Goal: Task Accomplishment & Management: Complete application form

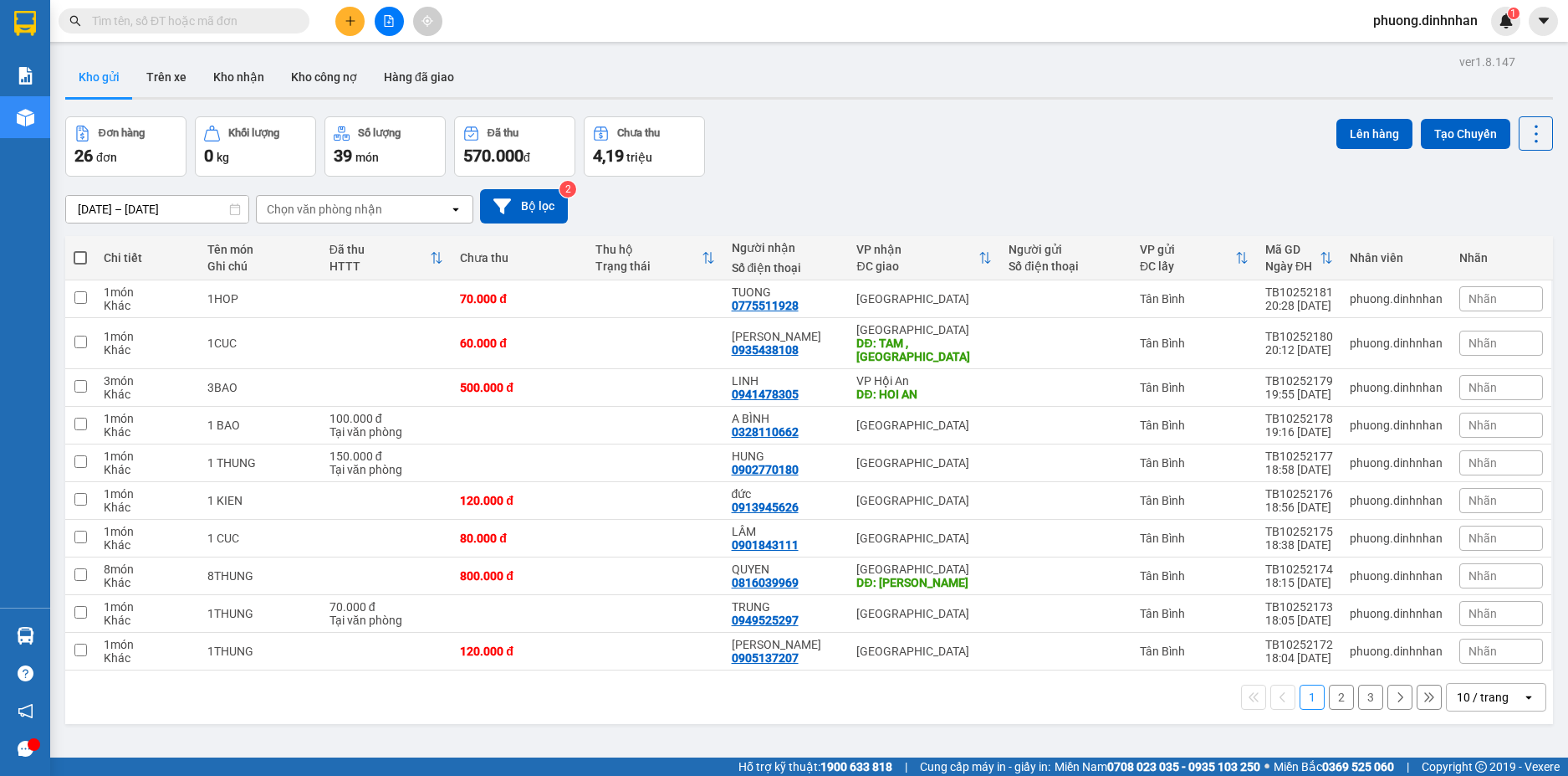
click at [362, 26] on button at bounding box center [350, 21] width 29 height 29
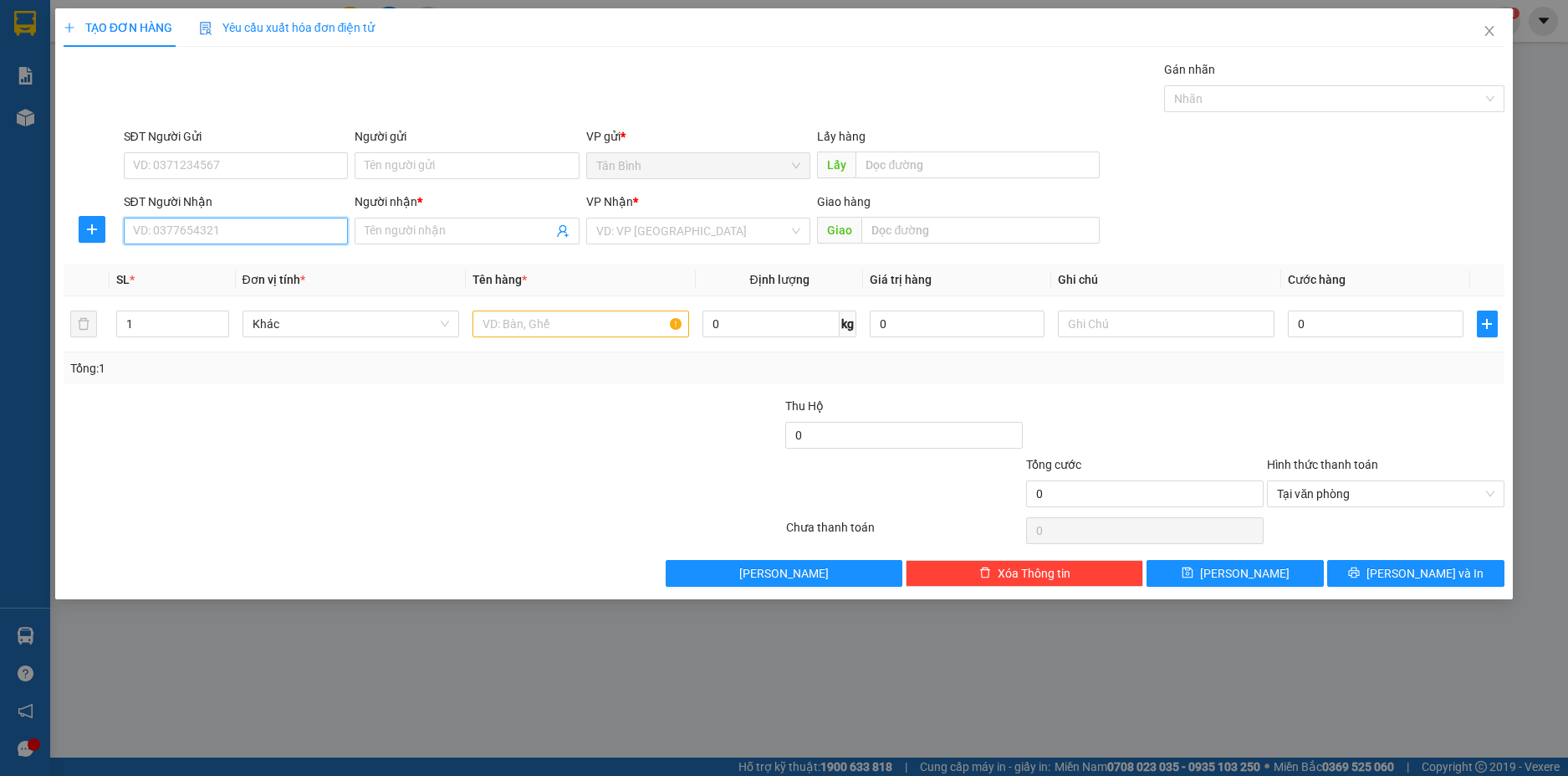
click at [210, 233] on input "SĐT Người Nhận" at bounding box center [236, 230] width 225 height 27
click at [231, 266] on div "0372864808 - [PERSON_NAME]" at bounding box center [237, 265] width 205 height 19
type input "0372864808"
type input "[PERSON_NAME]"
type input "0372864808"
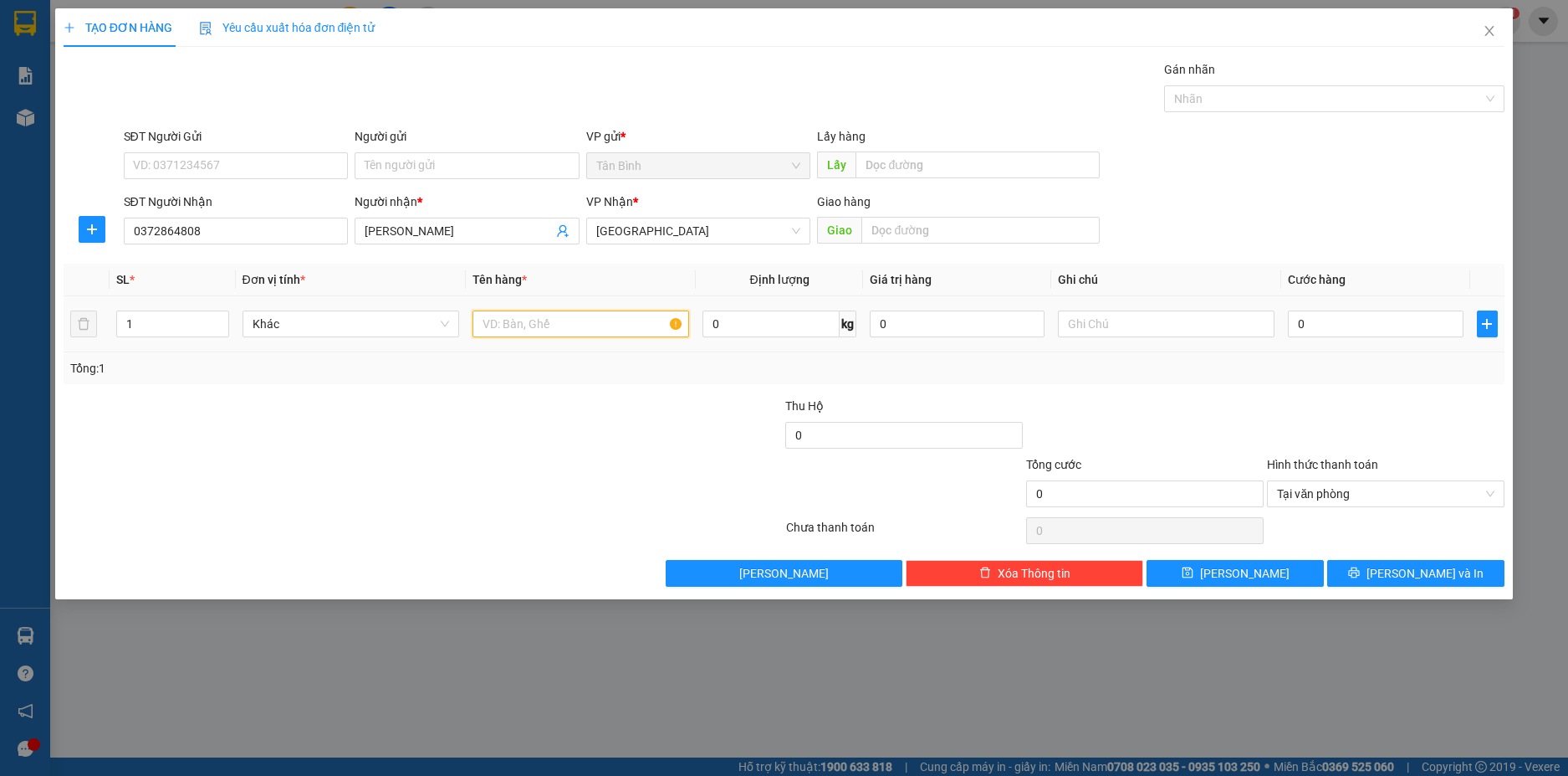
click at [574, 335] on input "text" at bounding box center [581, 324] width 216 height 27
click at [685, 230] on span "[GEOGRAPHIC_DATA]" at bounding box center [699, 230] width 205 height 25
type input "1 TXOP"
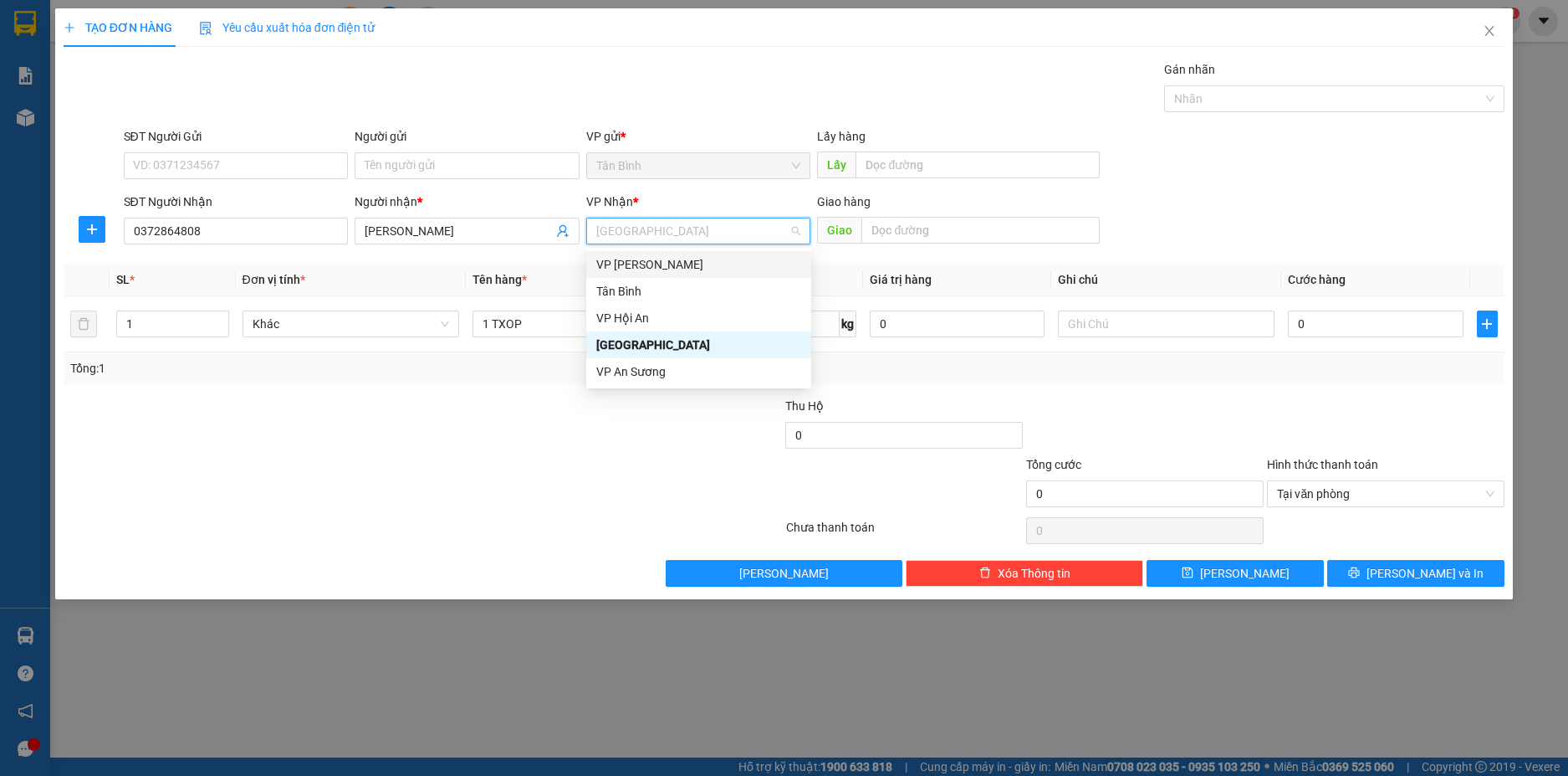
click at [681, 267] on div "VP [PERSON_NAME]" at bounding box center [699, 265] width 205 height 19
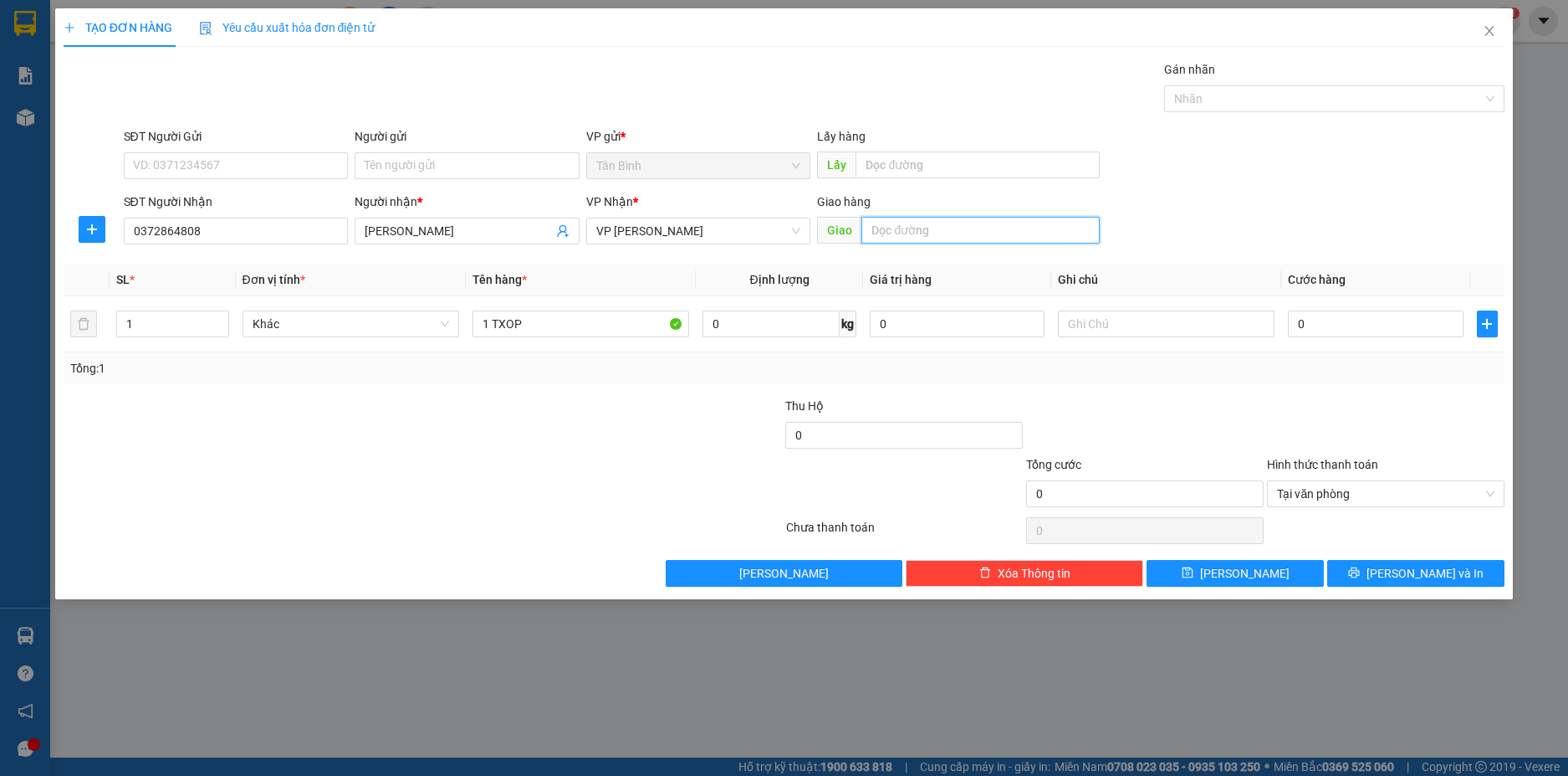
click at [883, 227] on input "text" at bounding box center [981, 229] width 239 height 27
type input "HA LAM"
click at [1397, 317] on input "0" at bounding box center [1374, 324] width 174 height 27
type input "7"
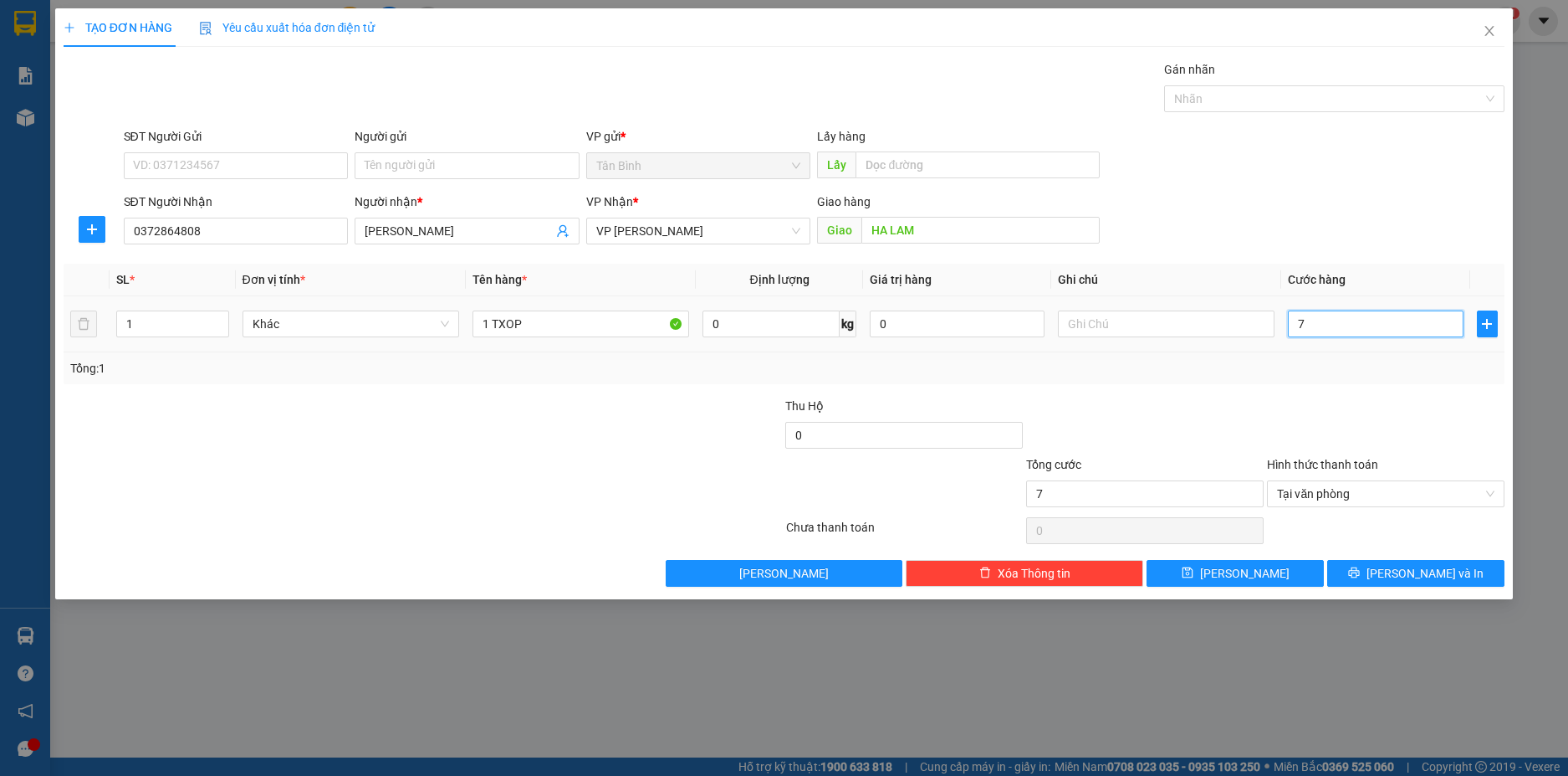
type input "70"
type input "700"
type input "7.000"
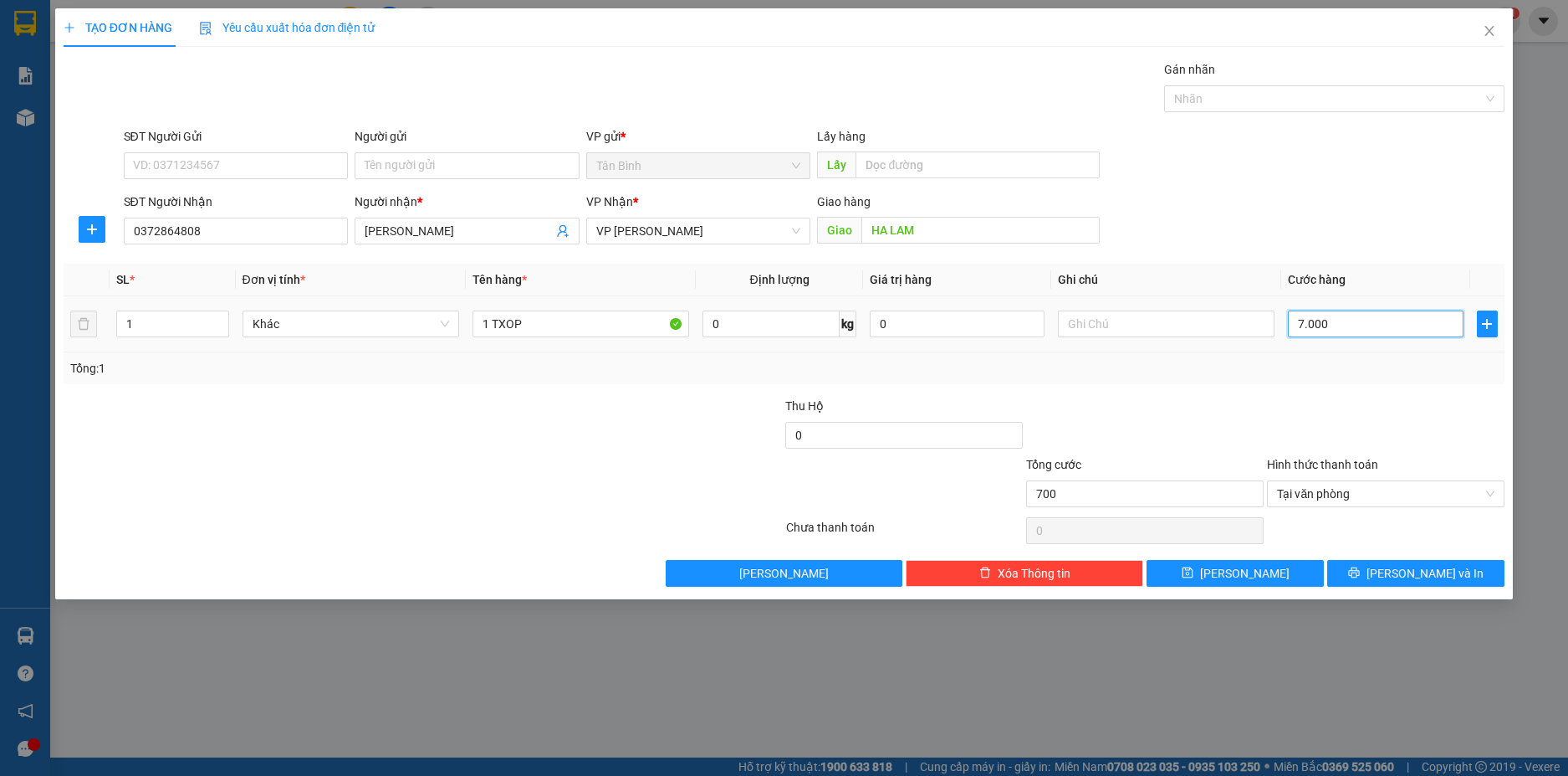
type input "7.000"
type input "70.000"
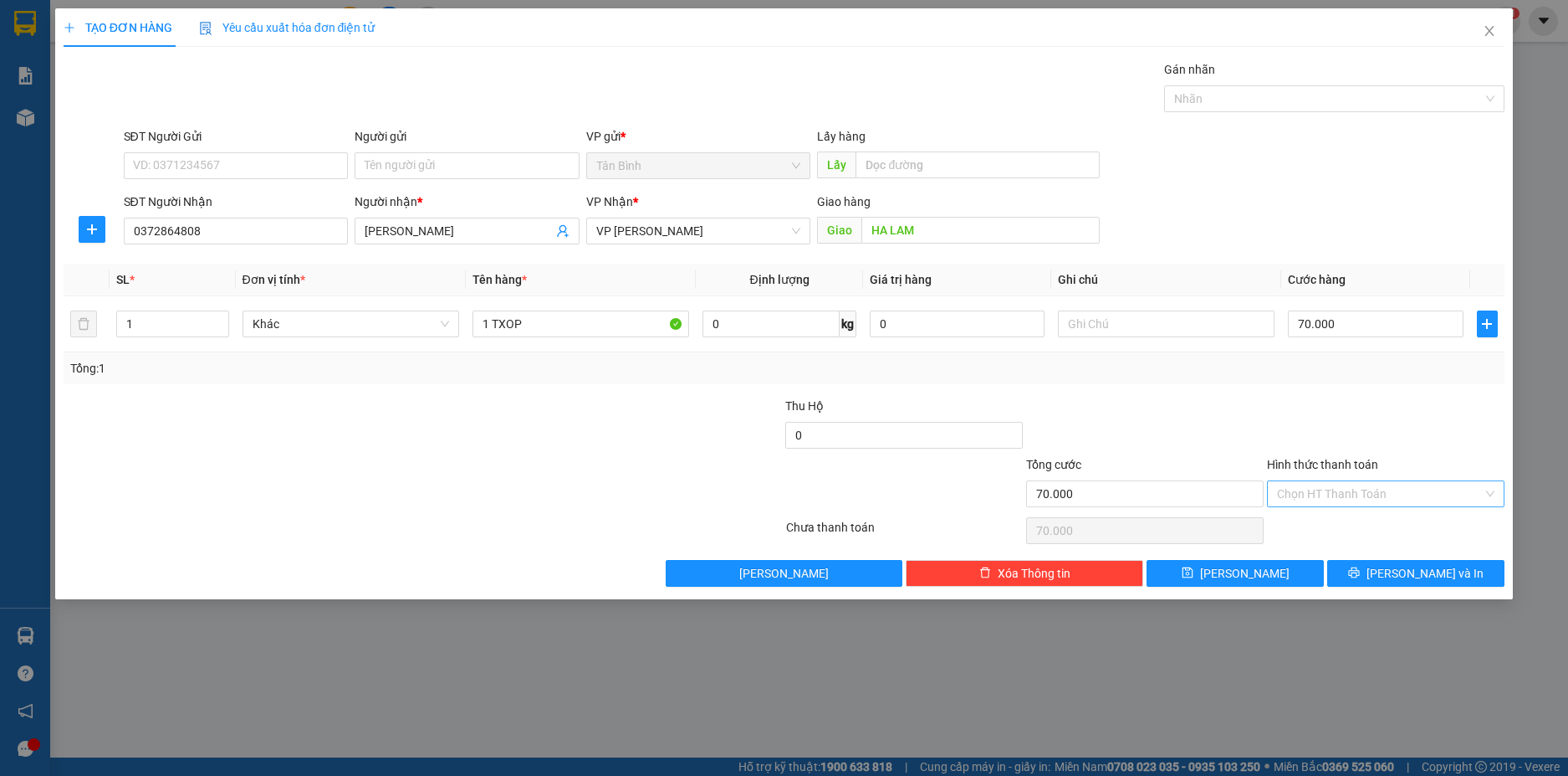
click at [1476, 555] on div "Transit Pickup Surcharge Ids Transit Deliver Surcharge Ids Transit Deliver Surc…" at bounding box center [784, 324] width 1441 height 526
click at [1467, 565] on button "[PERSON_NAME] và In" at bounding box center [1416, 573] width 177 height 27
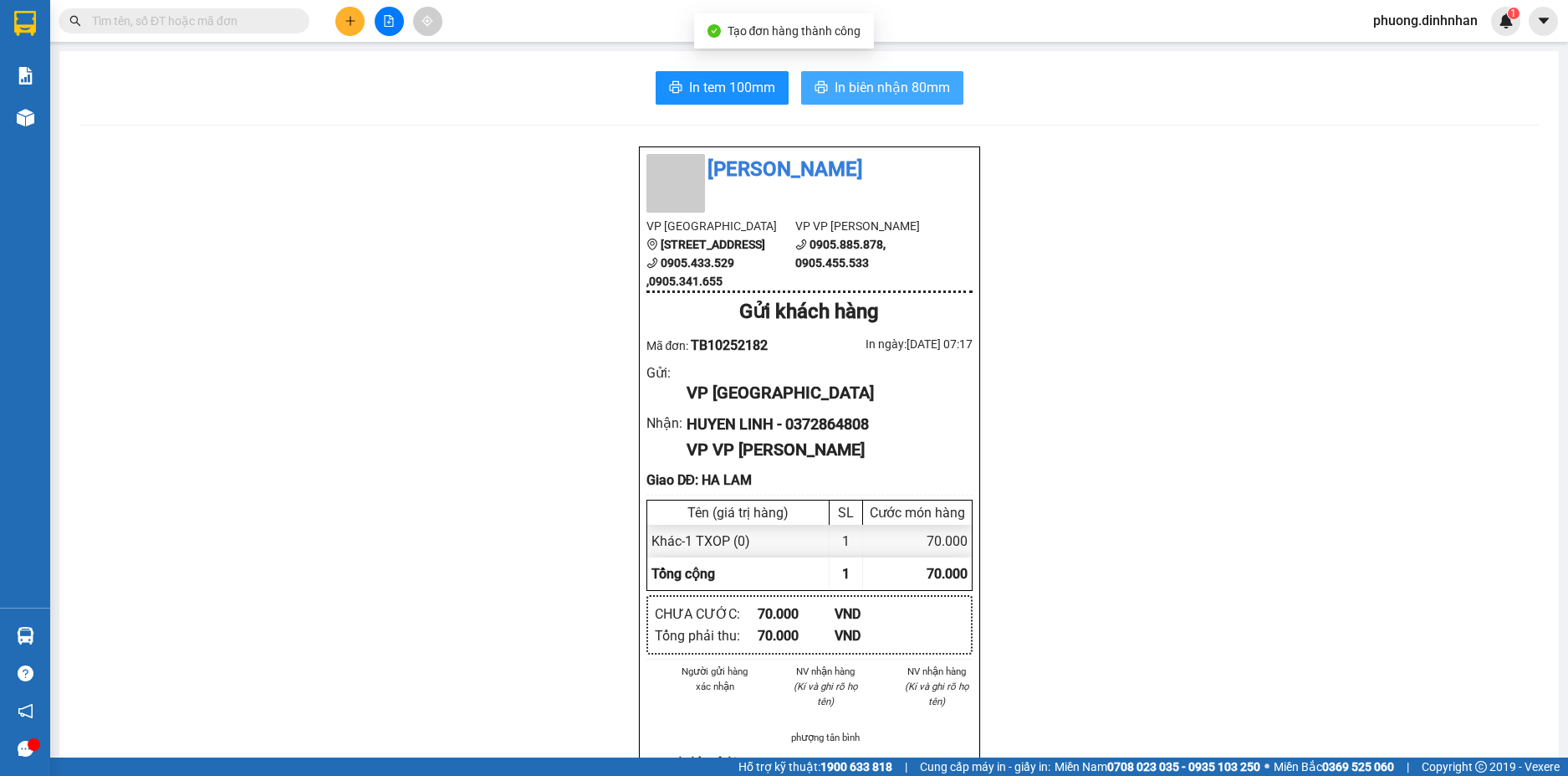
click at [838, 85] on span "In biên nhận 80mm" at bounding box center [892, 88] width 116 height 21
